Goal: Task Accomplishment & Management: Manage account settings

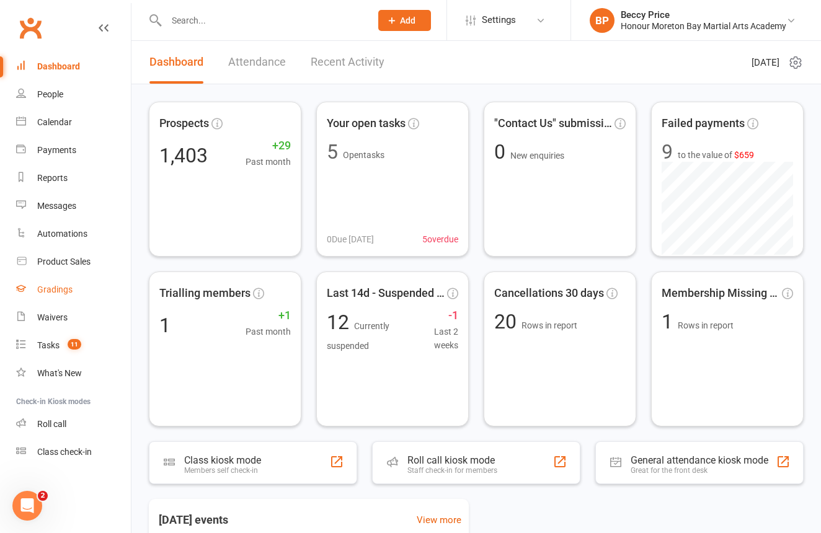
click at [54, 286] on div "Gradings" at bounding box center [54, 290] width 35 height 10
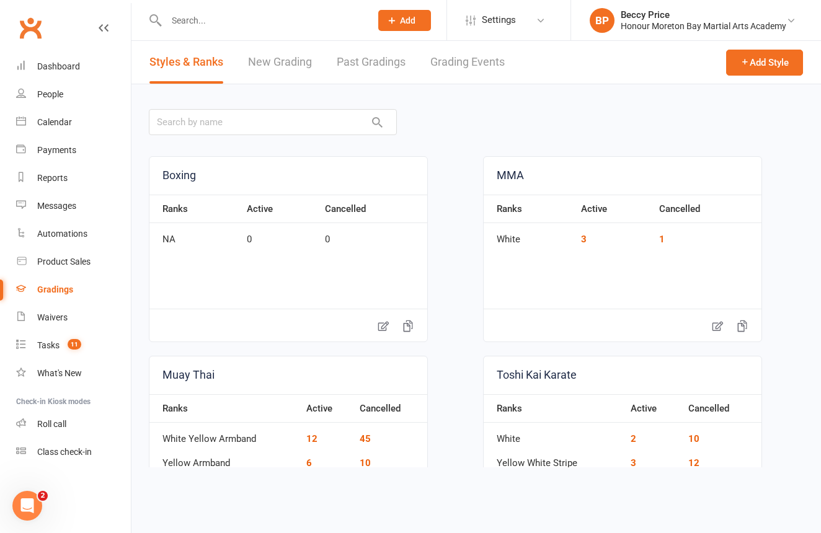
click at [446, 61] on link "Grading Events" at bounding box center [467, 62] width 74 height 43
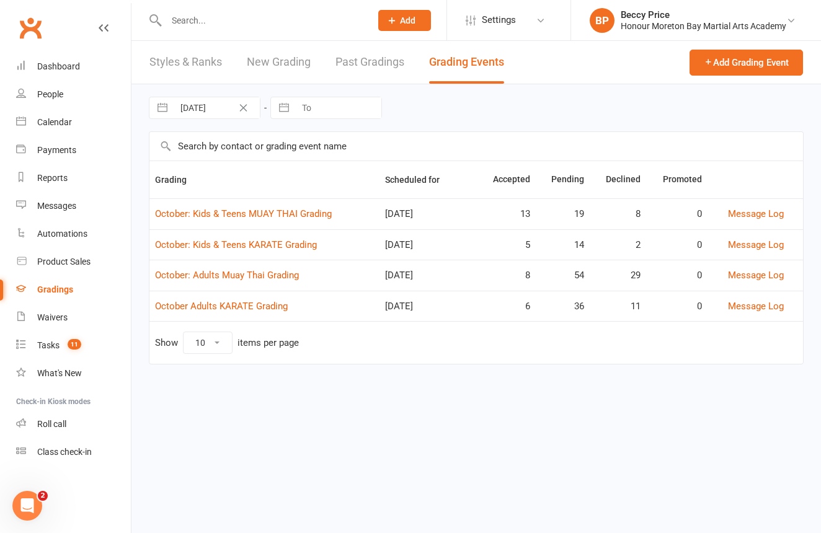
click at [243, 277] on link "October: Adults Muay Thai Grading" at bounding box center [227, 275] width 144 height 11
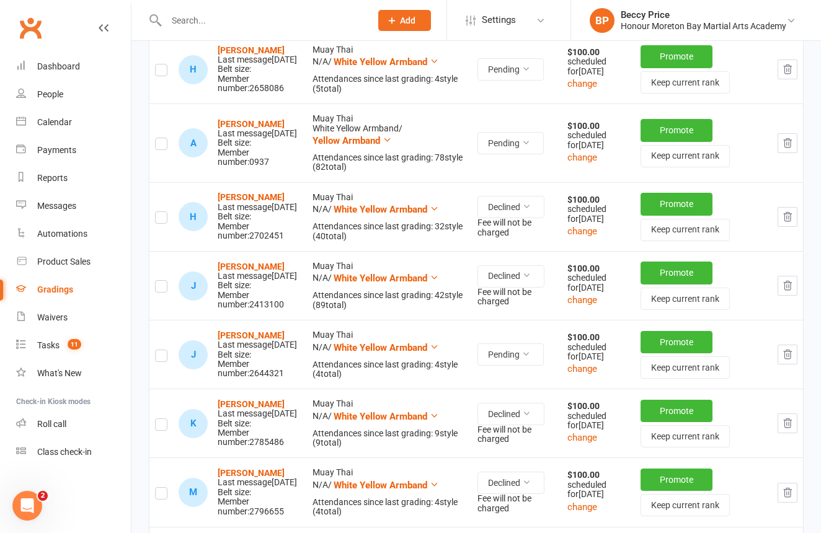
scroll to position [4289, 0]
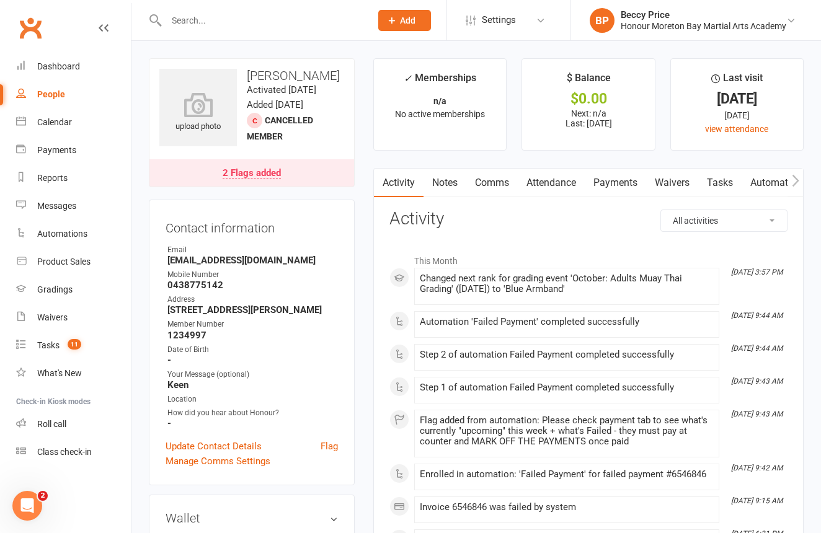
click at [631, 183] on link "Payments" at bounding box center [615, 183] width 61 height 29
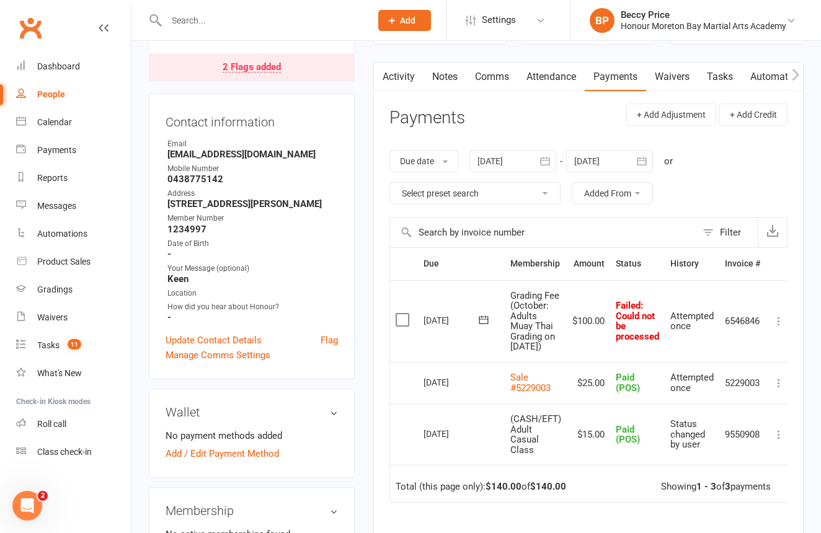
scroll to position [104, 0]
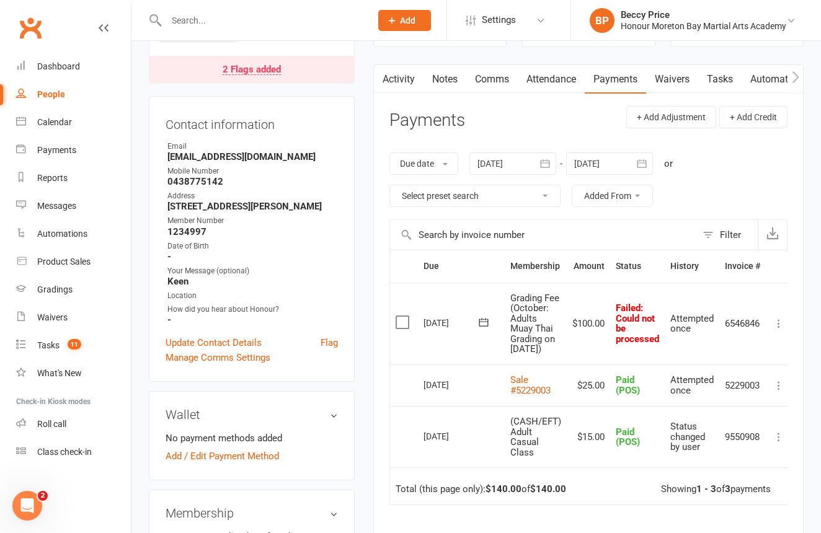
click at [267, 75] on div "2 Flags added" at bounding box center [252, 70] width 58 height 10
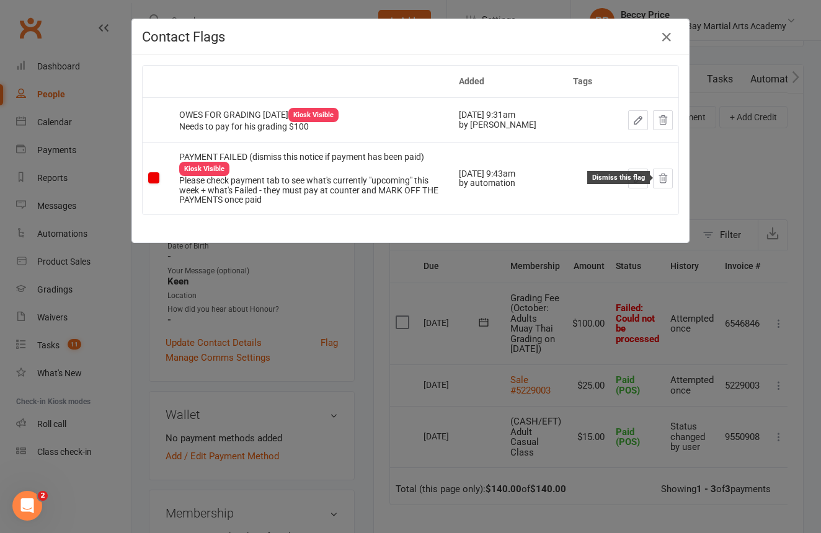
click at [671, 175] on button at bounding box center [663, 179] width 20 height 20
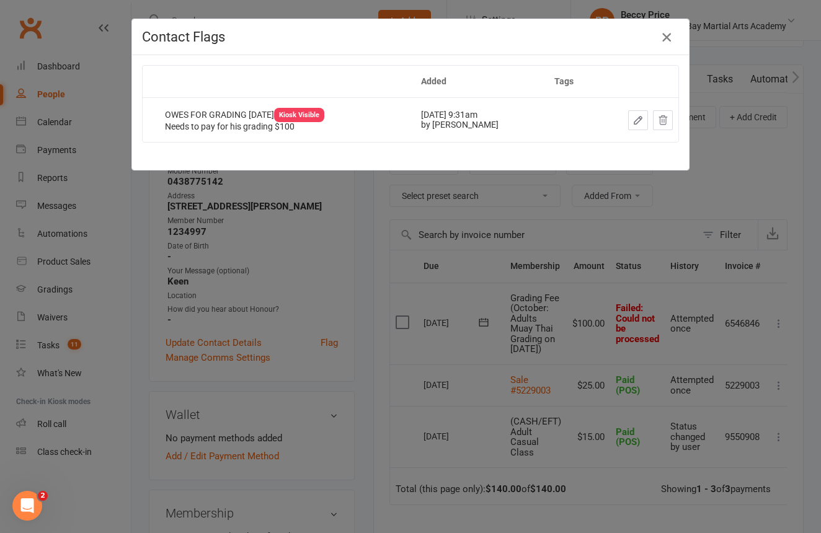
click at [667, 31] on icon "button" at bounding box center [666, 37] width 15 height 15
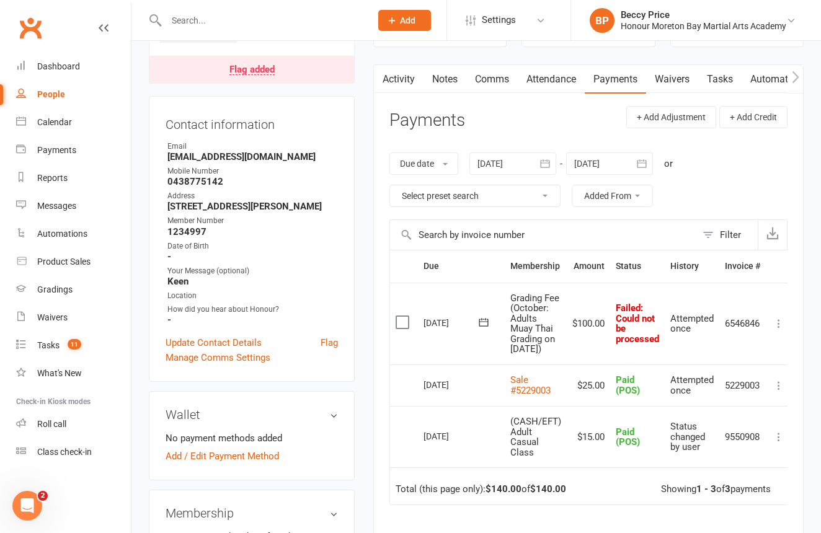
click at [785, 324] on icon at bounding box center [779, 324] width 12 height 12
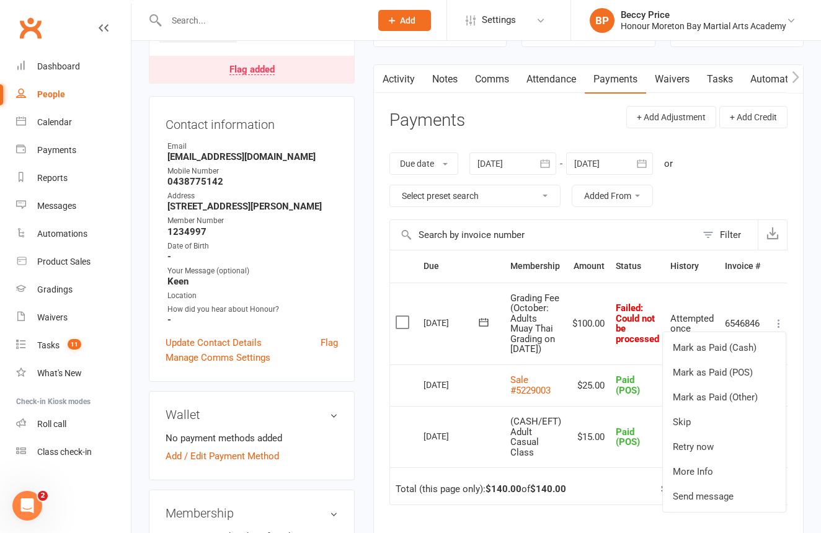
scroll to position [0, 2]
click at [746, 376] on link "Mark as Paid (POS)" at bounding box center [722, 372] width 123 height 25
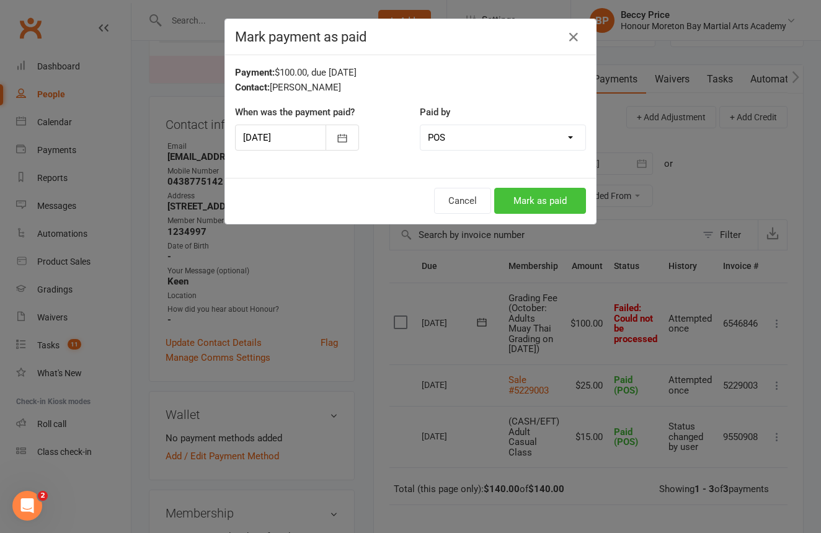
click at [527, 193] on button "Mark as paid" at bounding box center [540, 201] width 92 height 26
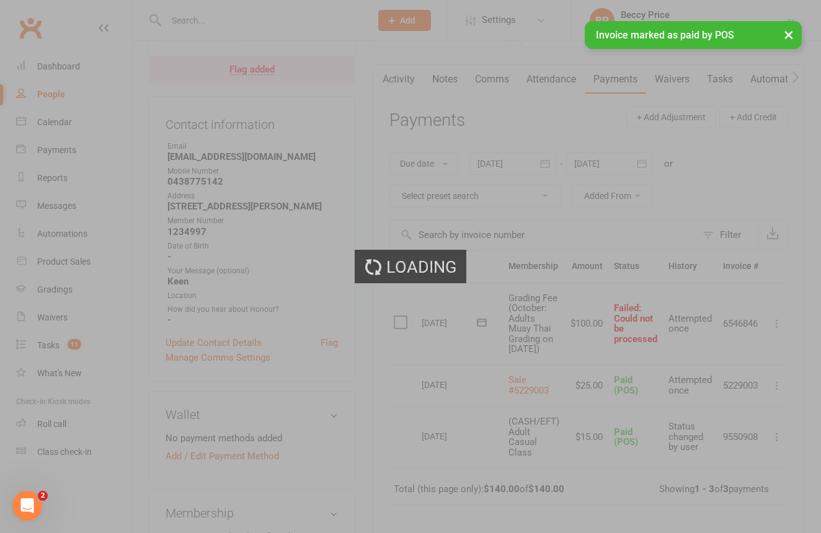
scroll to position [0, 0]
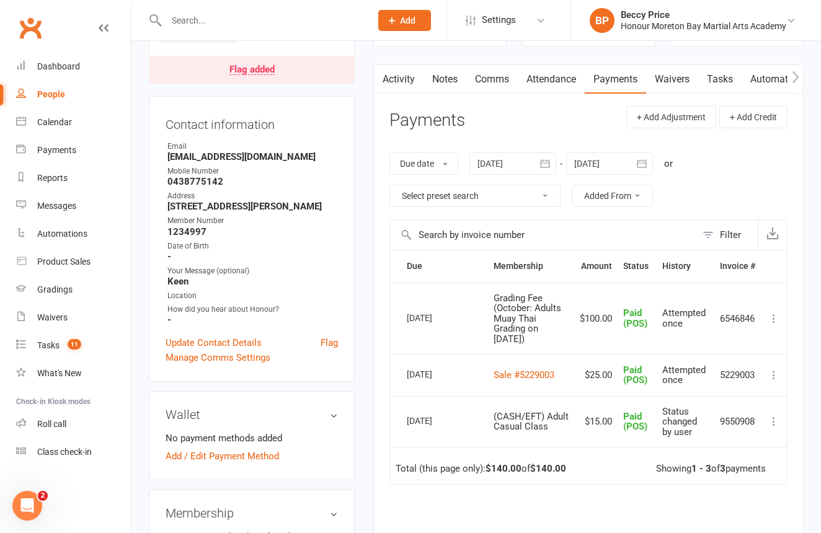
click at [368, 9] on div "Prospect Member Non-attending contact Grading event Task Bulk message Add" at bounding box center [404, 20] width 84 height 40
drag, startPoint x: 368, startPoint y: 9, endPoint x: 350, endPoint y: 15, distance: 18.8
click at [367, 9] on div "Prospect Member Non-attending contact Grading event Task Bulk message Add" at bounding box center [404, 20] width 84 height 40
click at [336, 16] on input "text" at bounding box center [263, 20] width 200 height 17
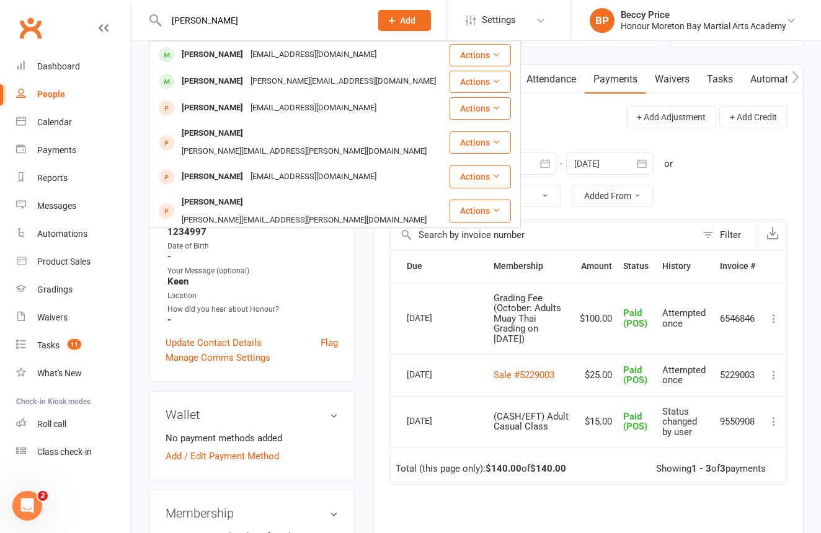
type input "[PERSON_NAME]"
drag, startPoint x: 385, startPoint y: 31, endPoint x: 256, endPoint y: 56, distance: 131.5
click at [256, 56] on div "[EMAIL_ADDRESS][DOMAIN_NAME]" at bounding box center [313, 55] width 133 height 18
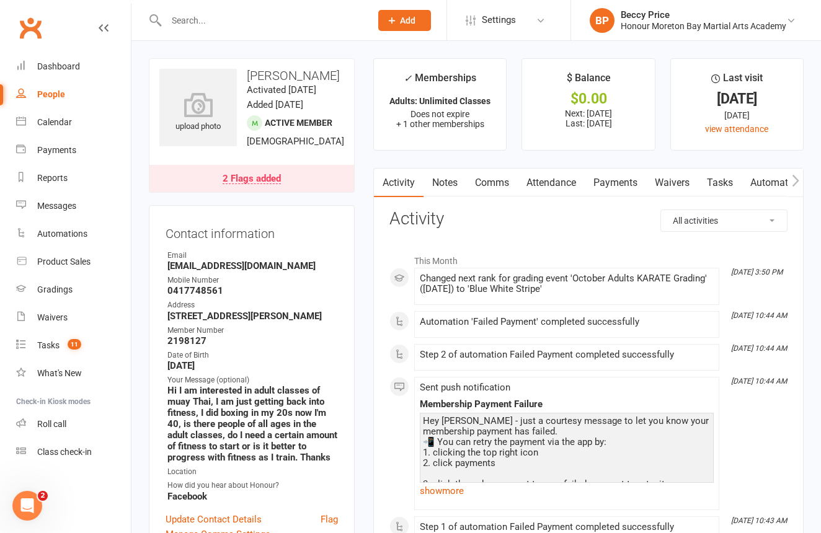
click at [618, 189] on link "Payments" at bounding box center [615, 183] width 61 height 29
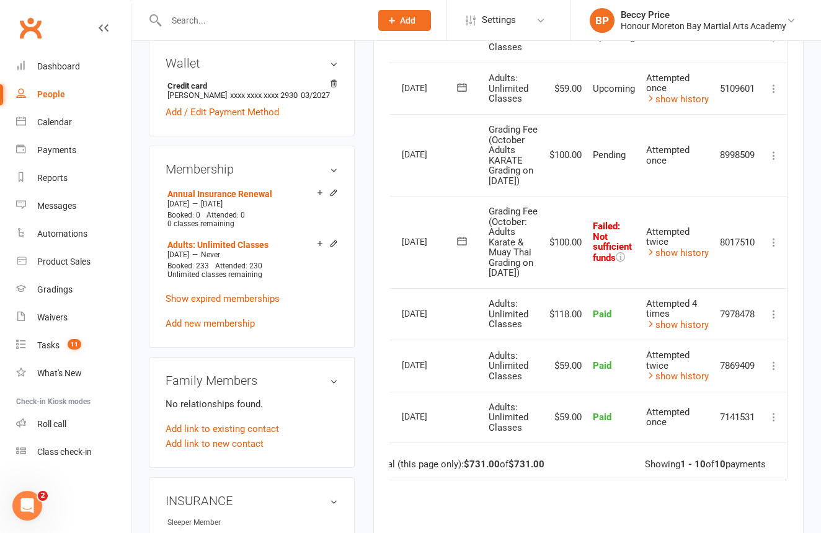
scroll to position [560, 0]
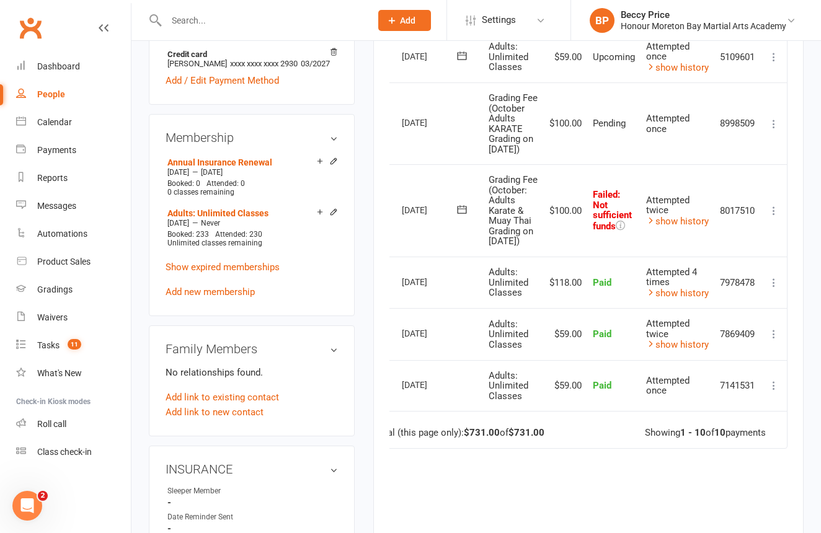
click at [771, 217] on icon at bounding box center [774, 211] width 12 height 12
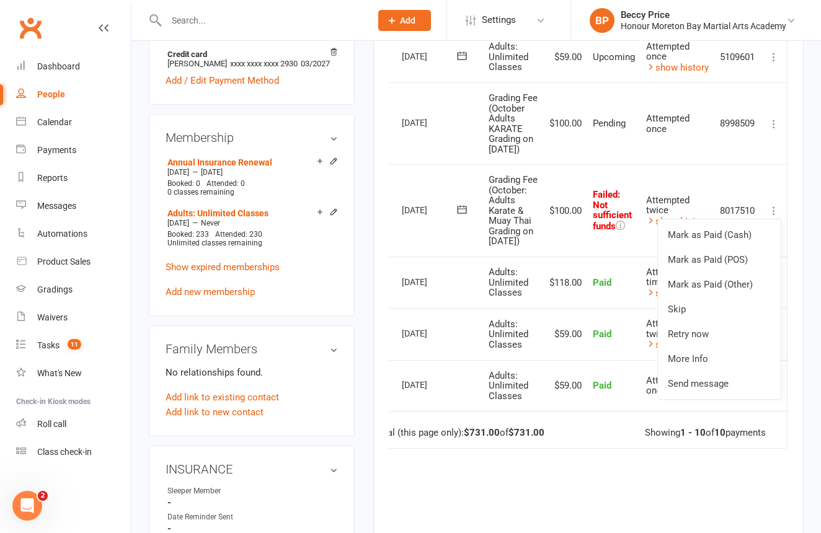
click at [771, 217] on icon at bounding box center [774, 211] width 12 height 12
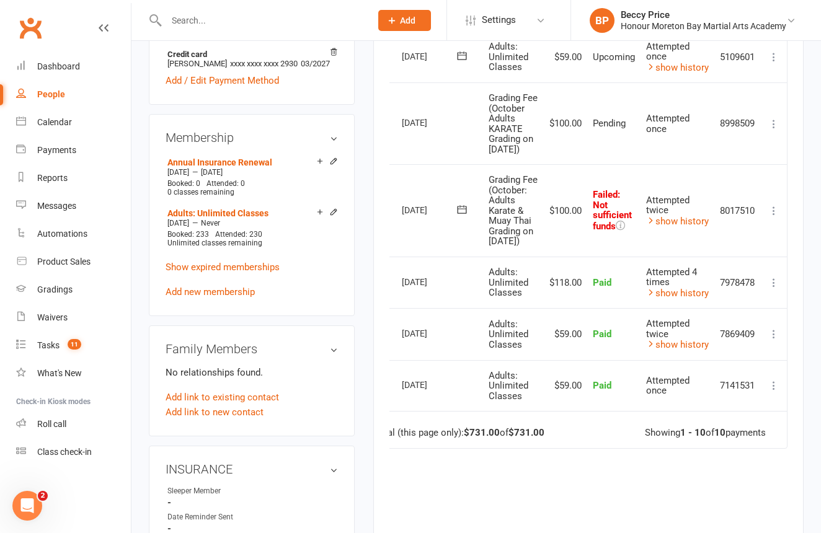
click at [773, 217] on icon at bounding box center [774, 211] width 12 height 12
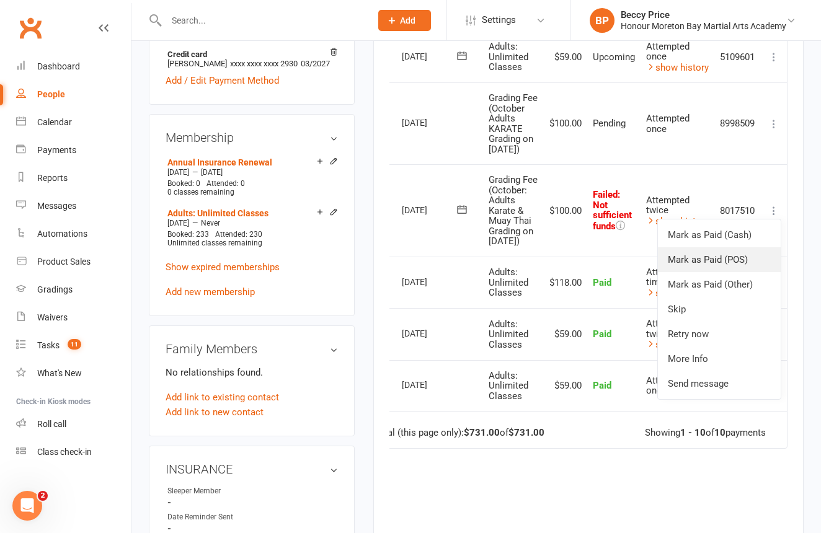
click at [717, 272] on link "Mark as Paid (POS)" at bounding box center [719, 259] width 123 height 25
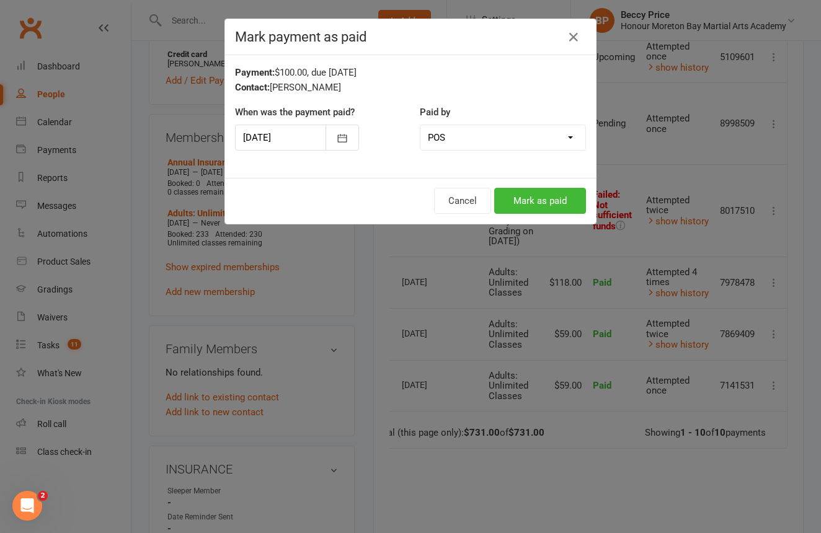
click at [558, 198] on button "Mark as paid" at bounding box center [540, 201] width 92 height 26
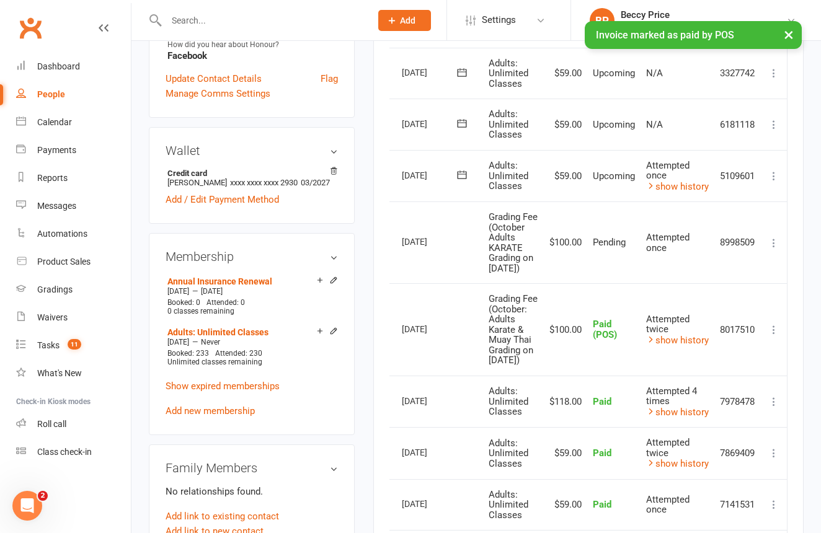
scroll to position [440, 0]
click at [778, 171] on icon at bounding box center [774, 177] width 12 height 12
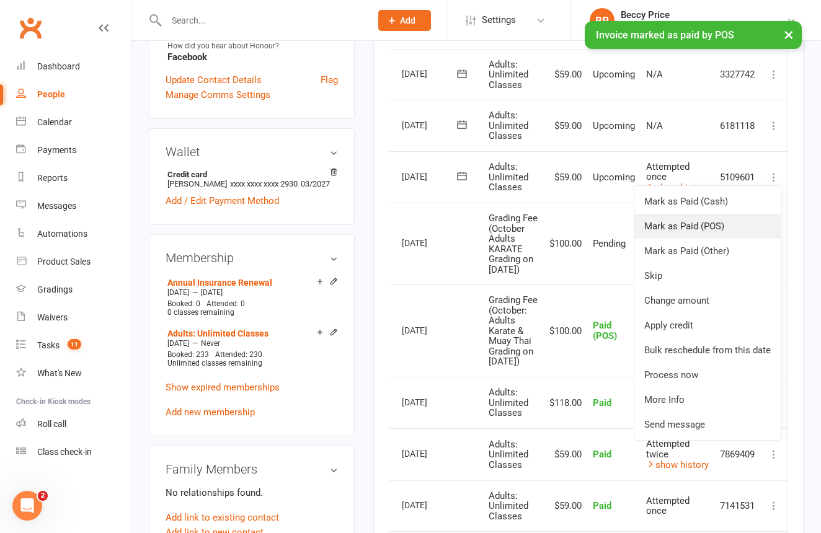
click at [730, 217] on link "Mark as Paid (POS)" at bounding box center [708, 226] width 146 height 25
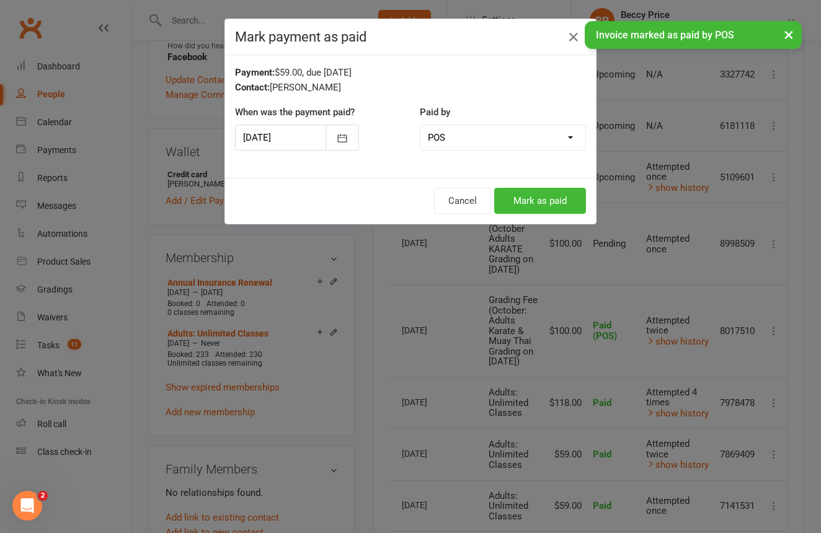
click at [575, 203] on button "Mark as paid" at bounding box center [540, 201] width 92 height 26
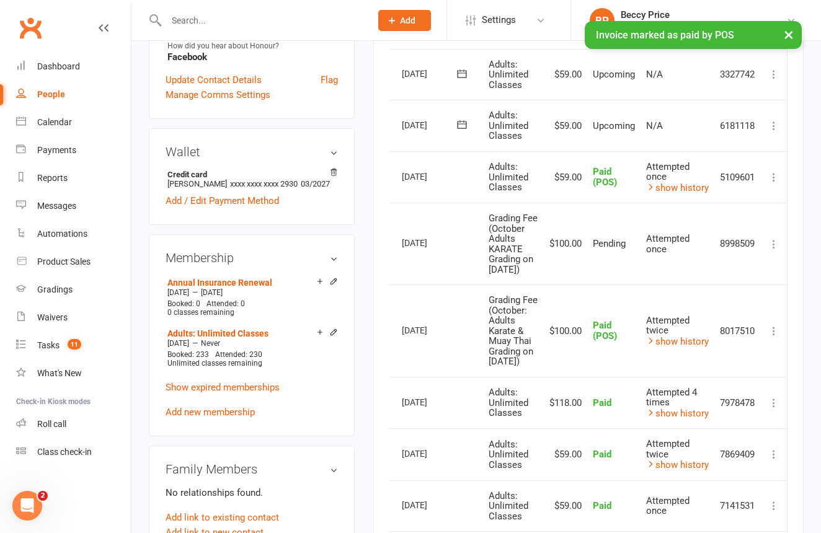
scroll to position [440, 0]
click at [326, 20] on input "text" at bounding box center [263, 20] width 200 height 17
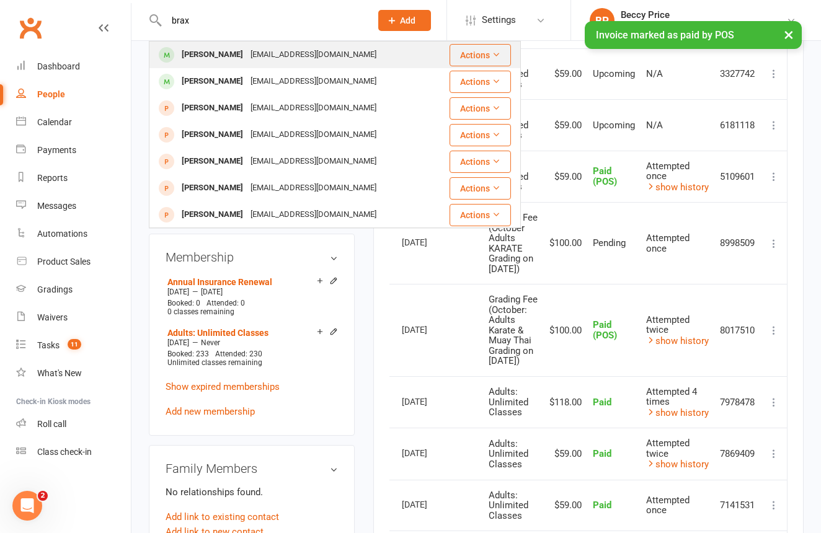
type input "brax"
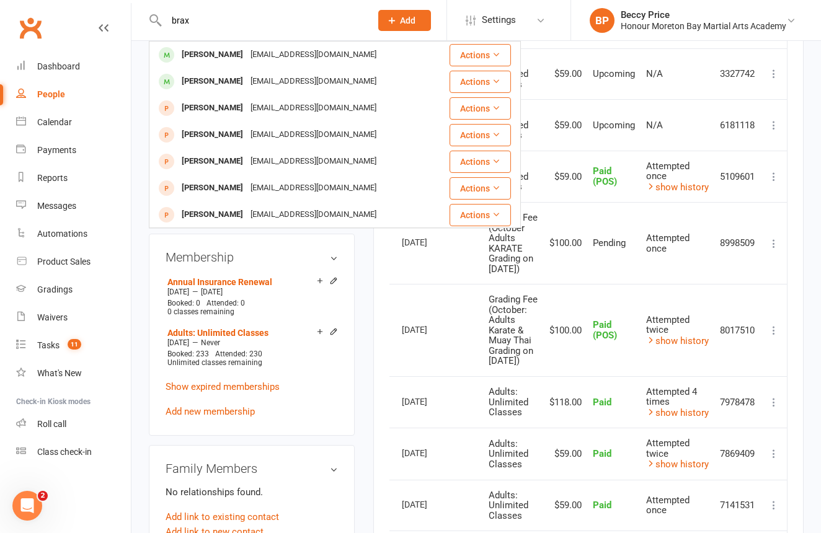
click at [302, 50] on div "[EMAIL_ADDRESS][DOMAIN_NAME]" at bounding box center [313, 55] width 133 height 18
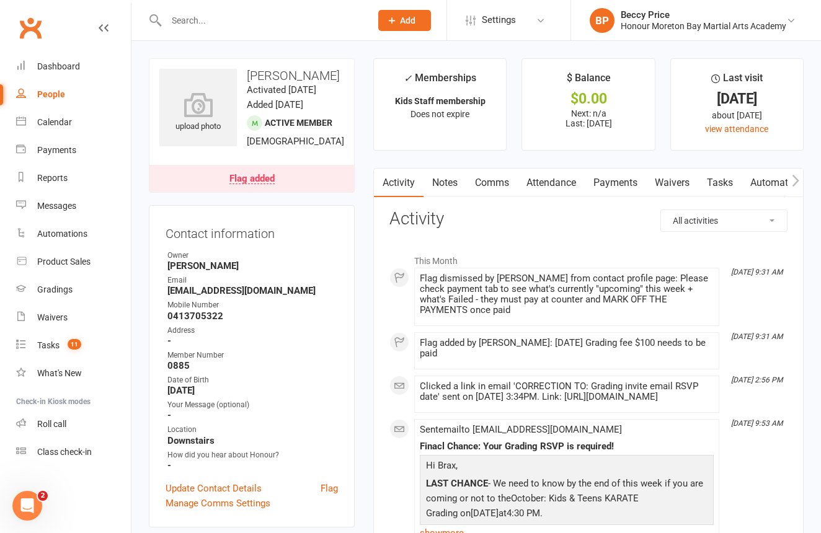
click at [605, 174] on link "Payments" at bounding box center [615, 183] width 61 height 29
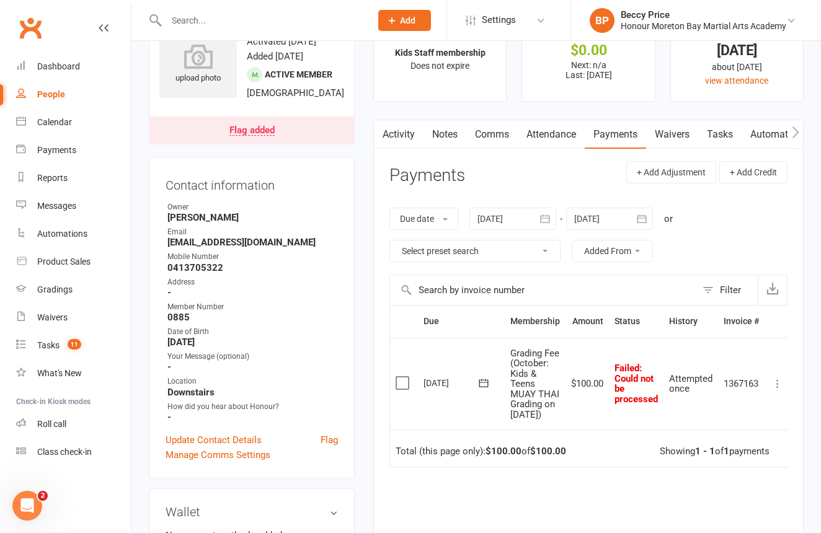
scroll to position [25, 0]
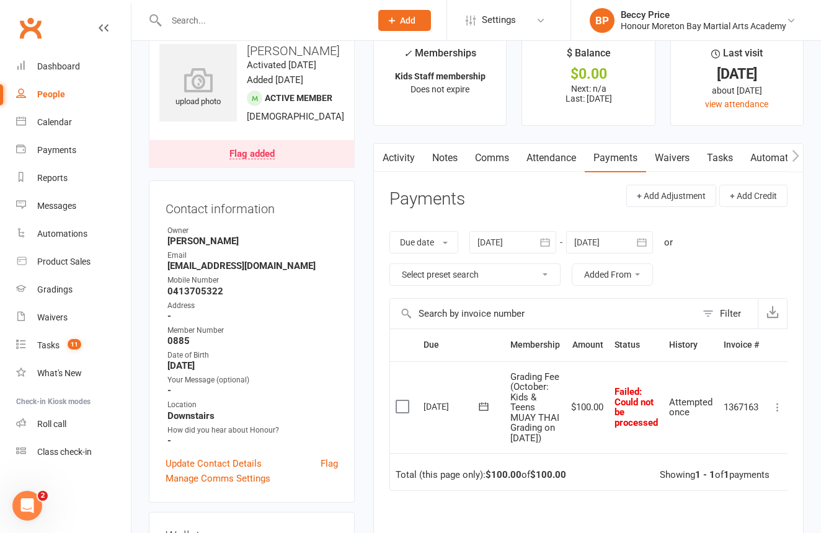
click at [778, 413] on icon at bounding box center [778, 407] width 12 height 12
click at [771, 455] on link "Mark as Paid (POS)" at bounding box center [723, 456] width 123 height 25
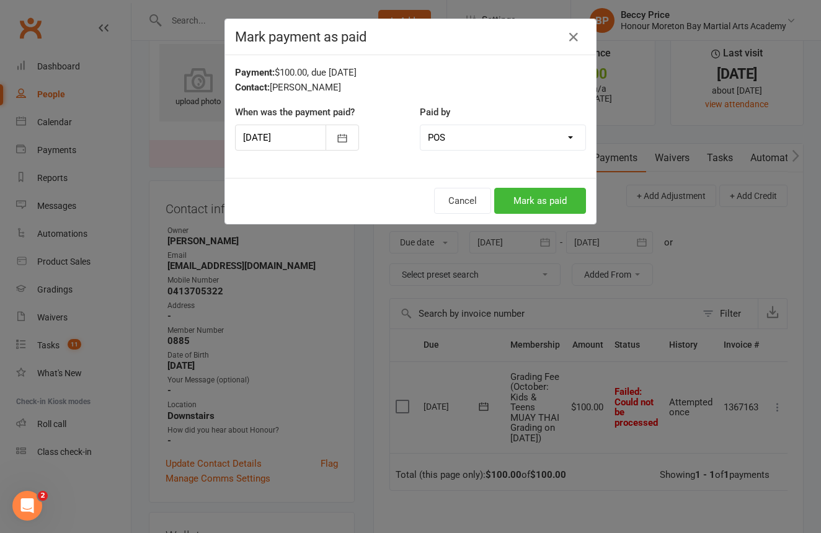
click at [555, 202] on button "Mark as paid" at bounding box center [540, 201] width 92 height 26
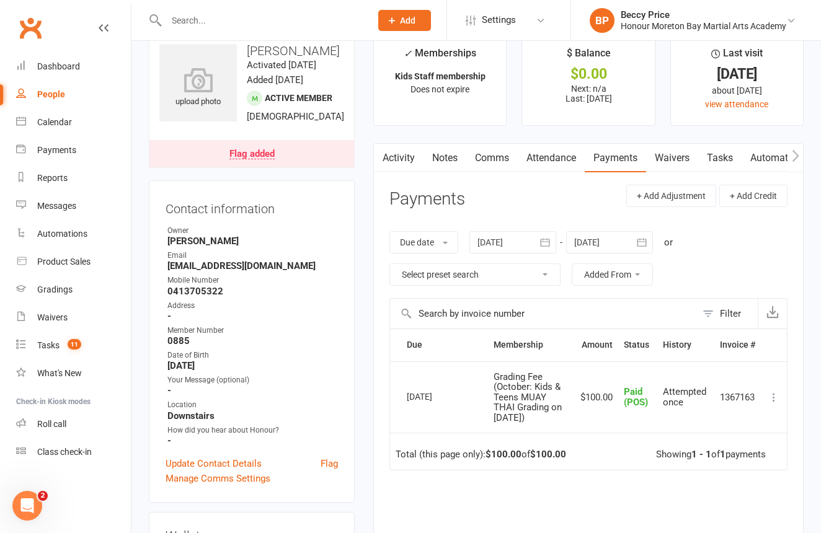
click at [252, 159] on div "Flag added" at bounding box center [251, 154] width 45 height 10
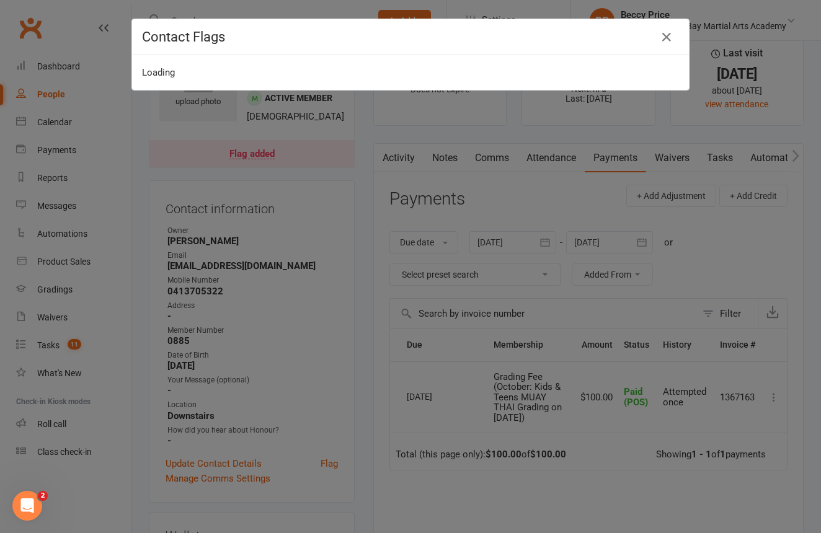
click at [252, 171] on div "Contact Flags Loading" at bounding box center [410, 266] width 821 height 533
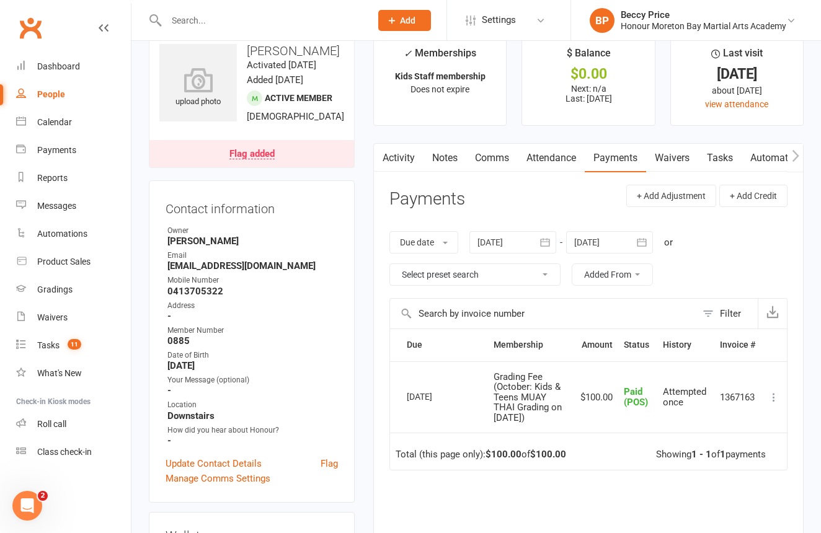
click at [327, 167] on link "Flag added" at bounding box center [251, 153] width 205 height 27
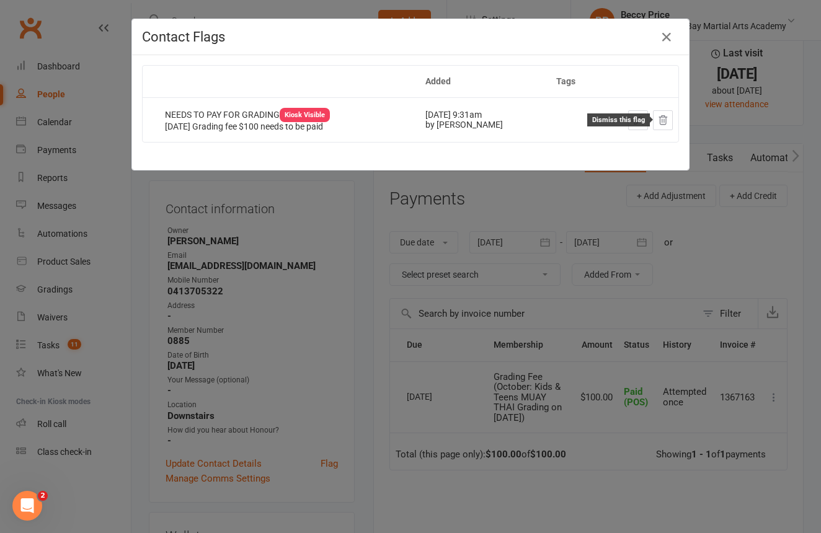
click at [668, 120] on icon at bounding box center [662, 120] width 11 height 11
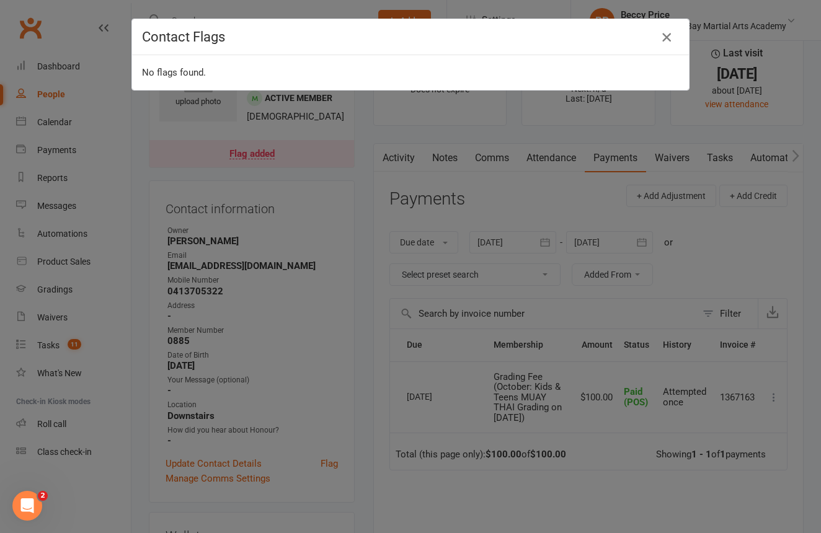
click at [672, 35] on icon "button" at bounding box center [666, 37] width 15 height 15
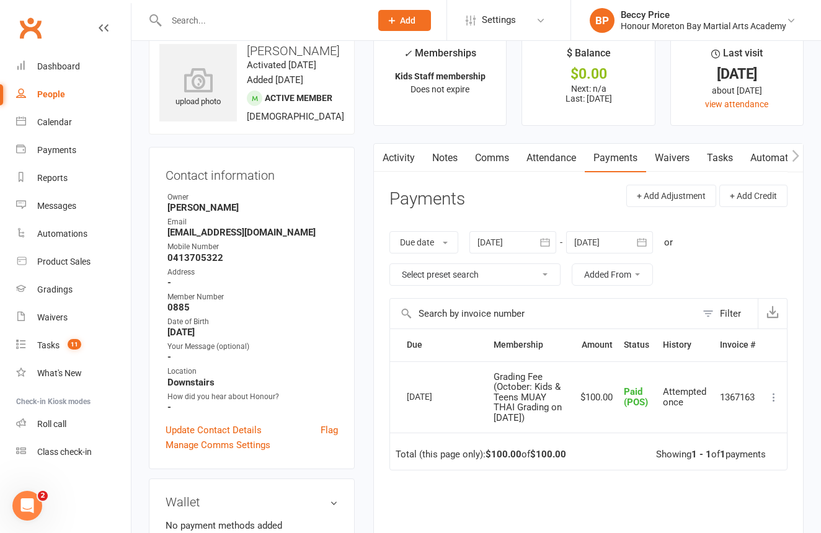
click at [335, 16] on input "text" at bounding box center [263, 20] width 200 height 17
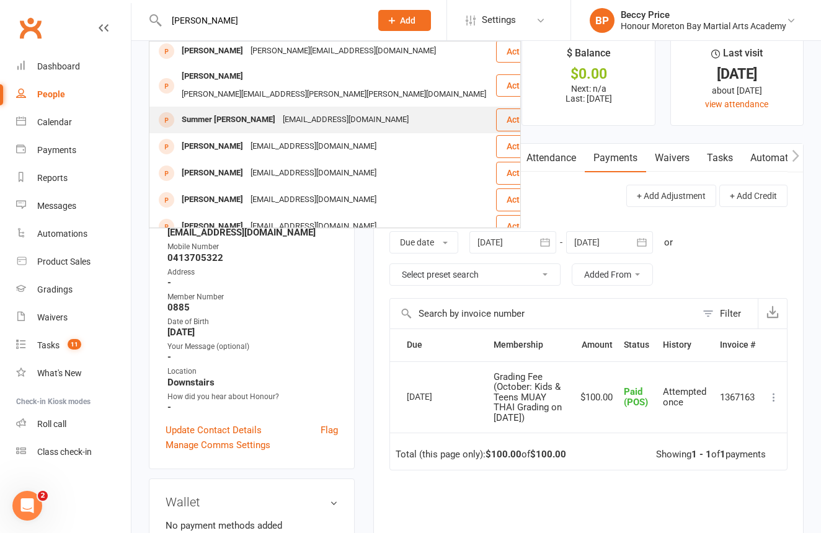
scroll to position [347, 0]
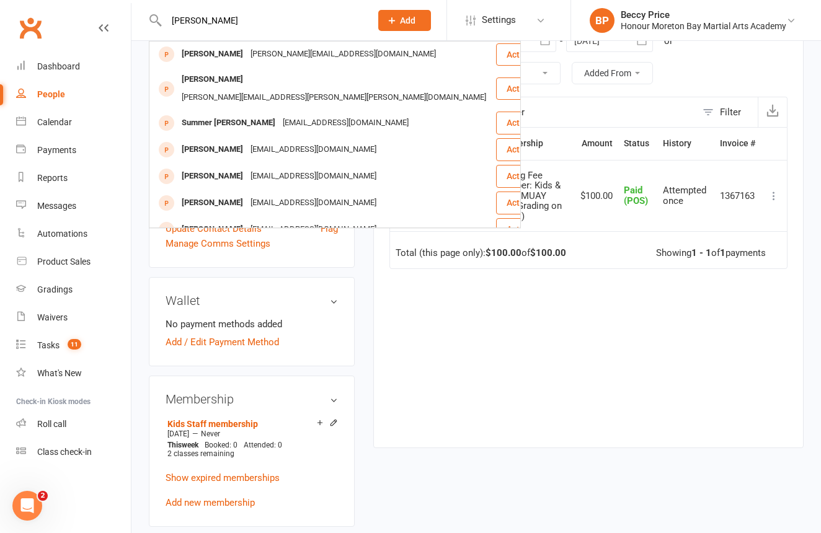
type input "[PERSON_NAME]"
click at [602, 316] on div "Due Contact Membership Amount Status History Invoice # Select this [DATE] [PERS…" at bounding box center [589, 277] width 398 height 301
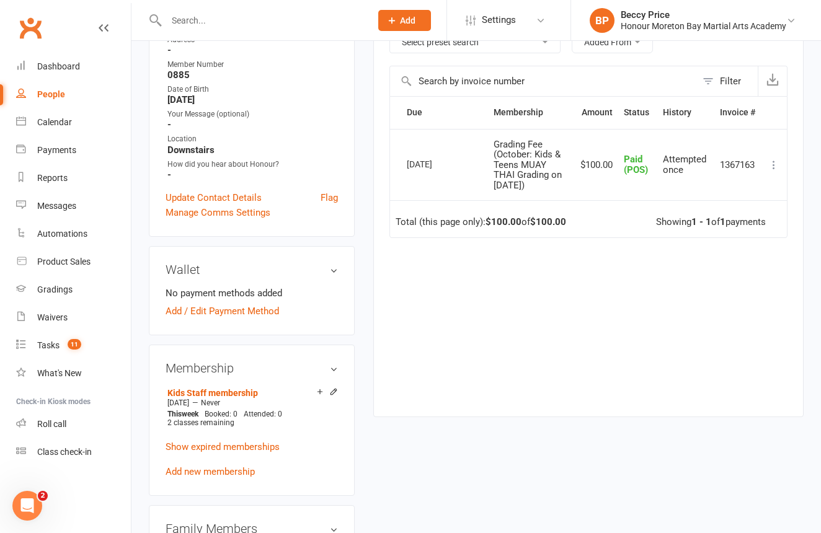
scroll to position [259, 0]
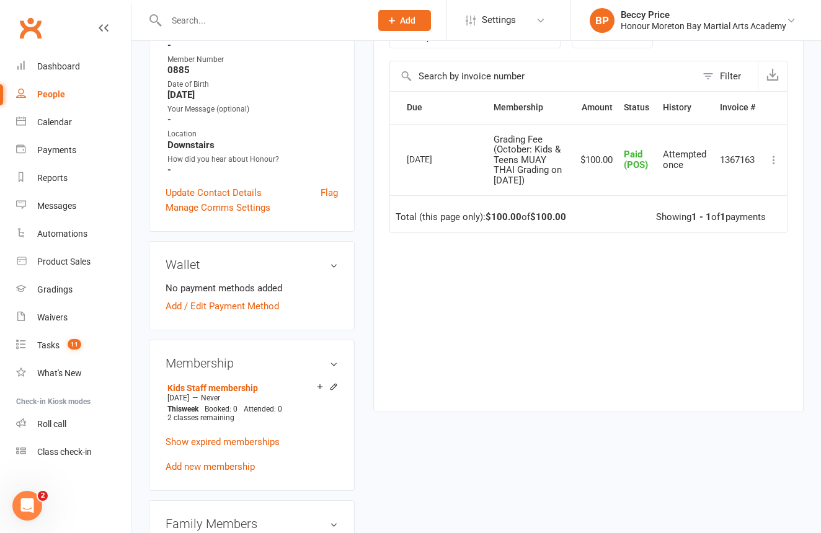
click at [261, 11] on div at bounding box center [255, 20] width 213 height 40
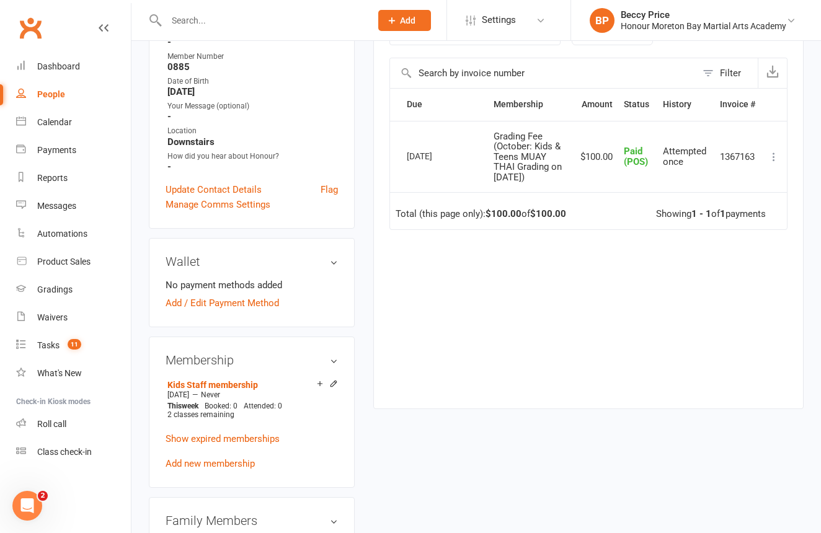
scroll to position [268, 0]
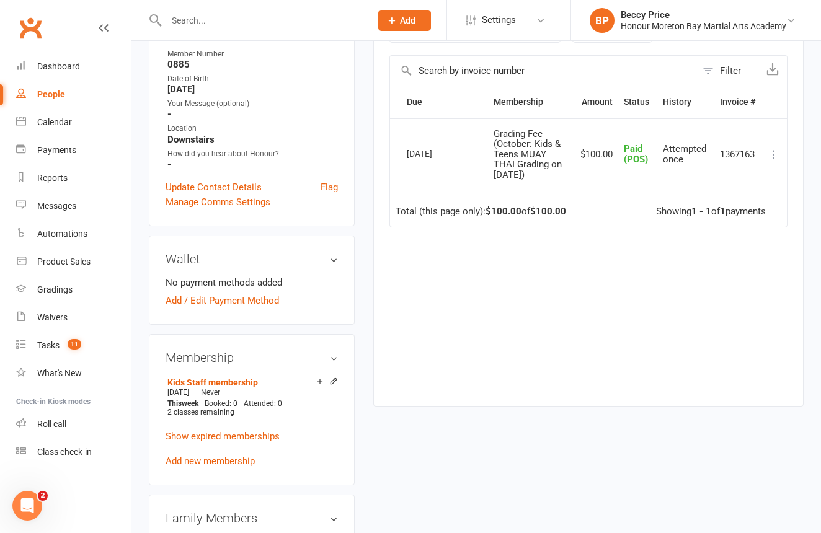
click at [255, 13] on input "text" at bounding box center [263, 20] width 200 height 17
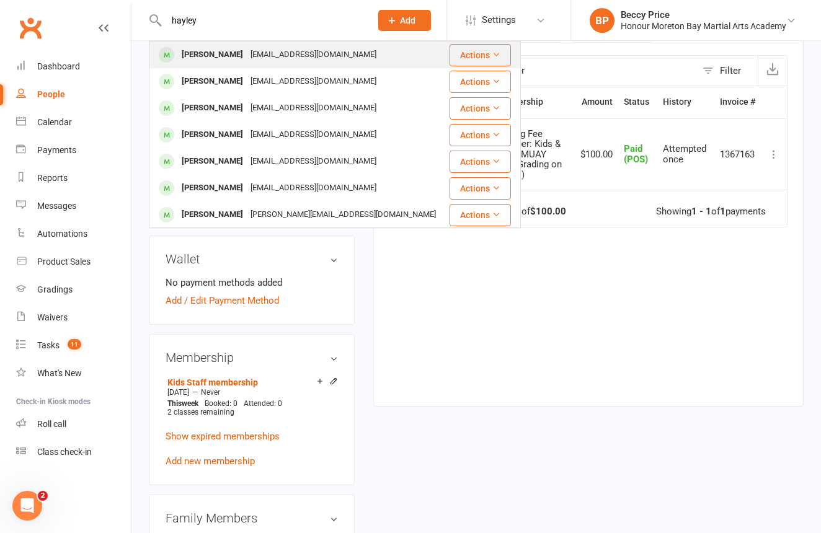
type input "Hayley"
drag, startPoint x: 204, startPoint y: 43, endPoint x: 208, endPoint y: 63, distance: 20.8
click at [208, 63] on div "[PERSON_NAME]" at bounding box center [212, 55] width 69 height 18
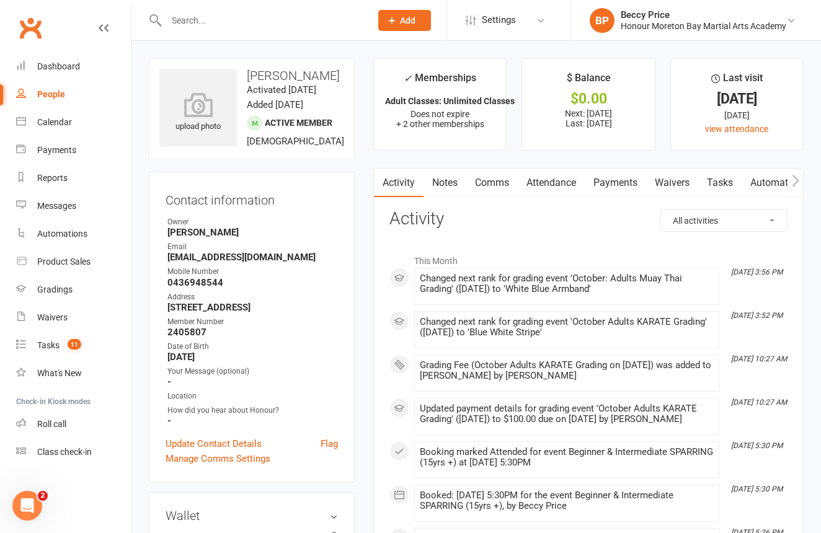
click at [624, 184] on link "Payments" at bounding box center [615, 183] width 61 height 29
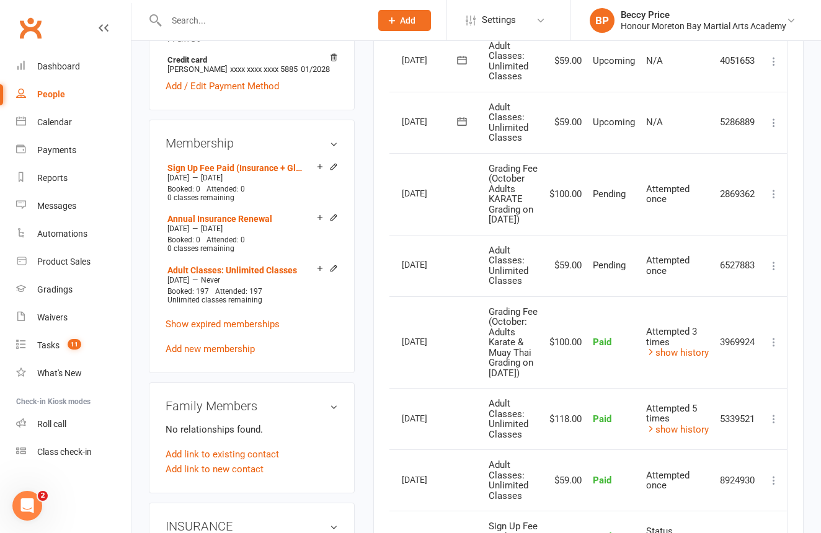
scroll to position [0, 25]
